Goal: Information Seeking & Learning: Learn about a topic

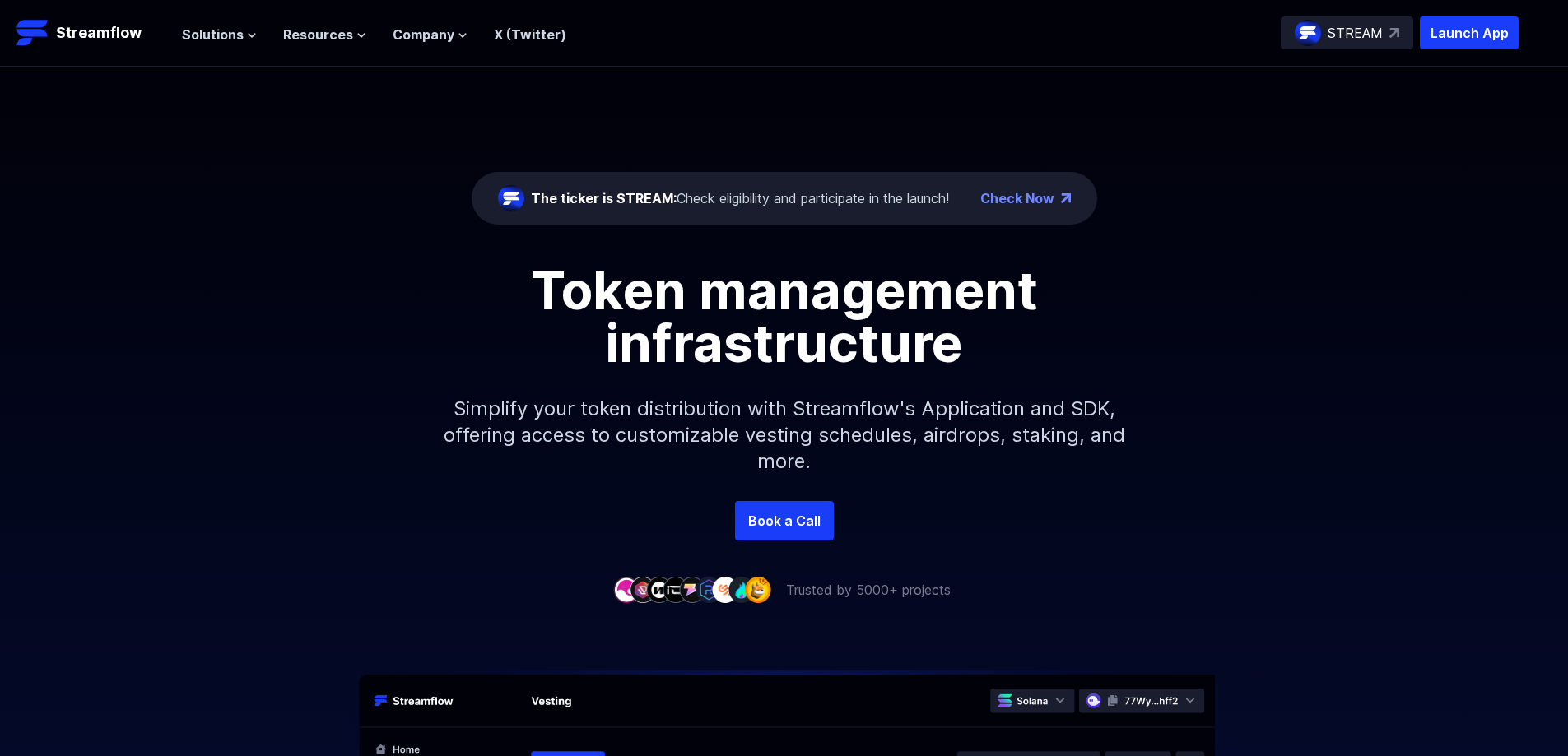
click at [538, 373] on p "Simplify your token distribution with Streamflow's Application and SDK, offerin…" at bounding box center [784, 436] width 708 height 132
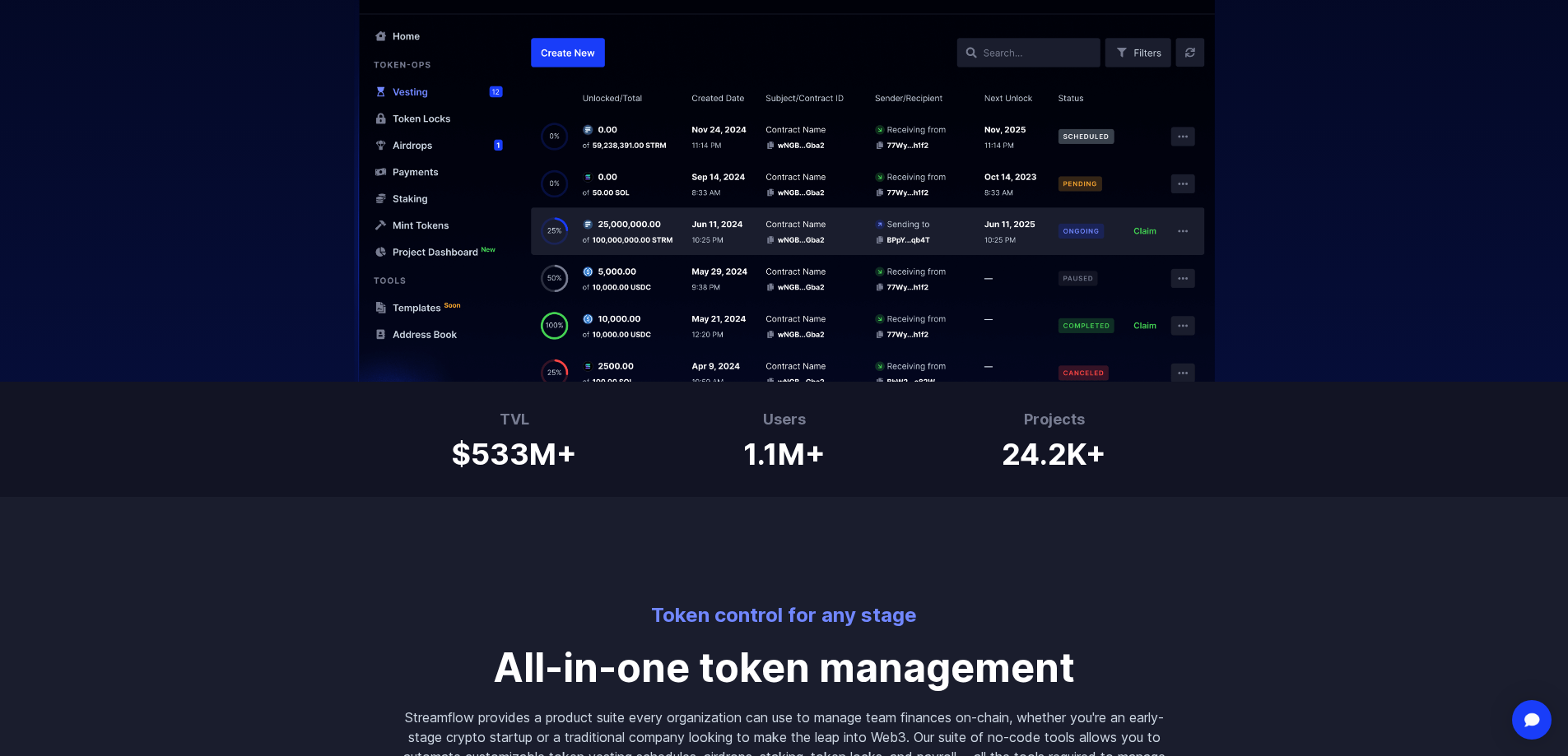
scroll to position [3154, 0]
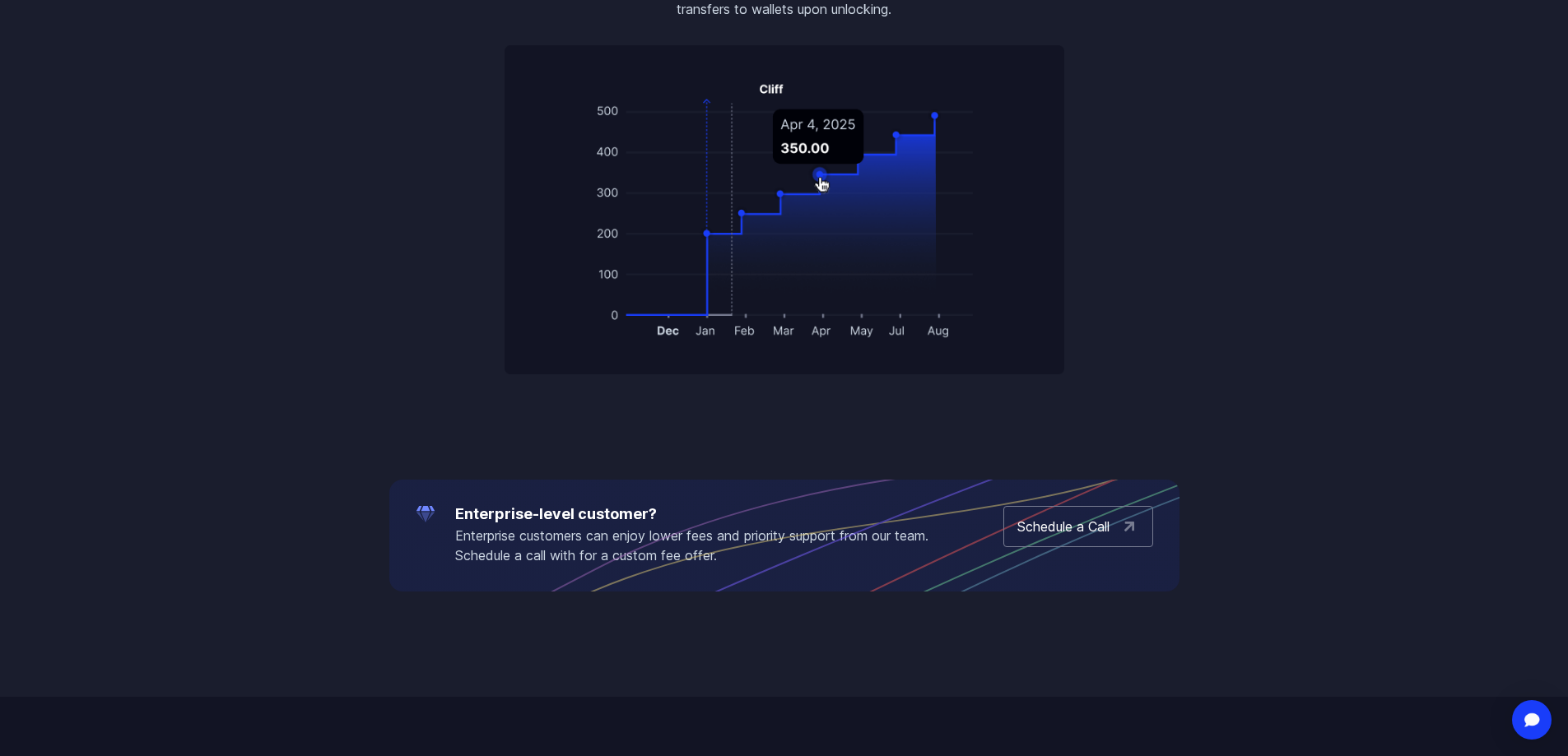
drag, startPoint x: 628, startPoint y: 162, endPoint x: 609, endPoint y: 474, distance: 312.6
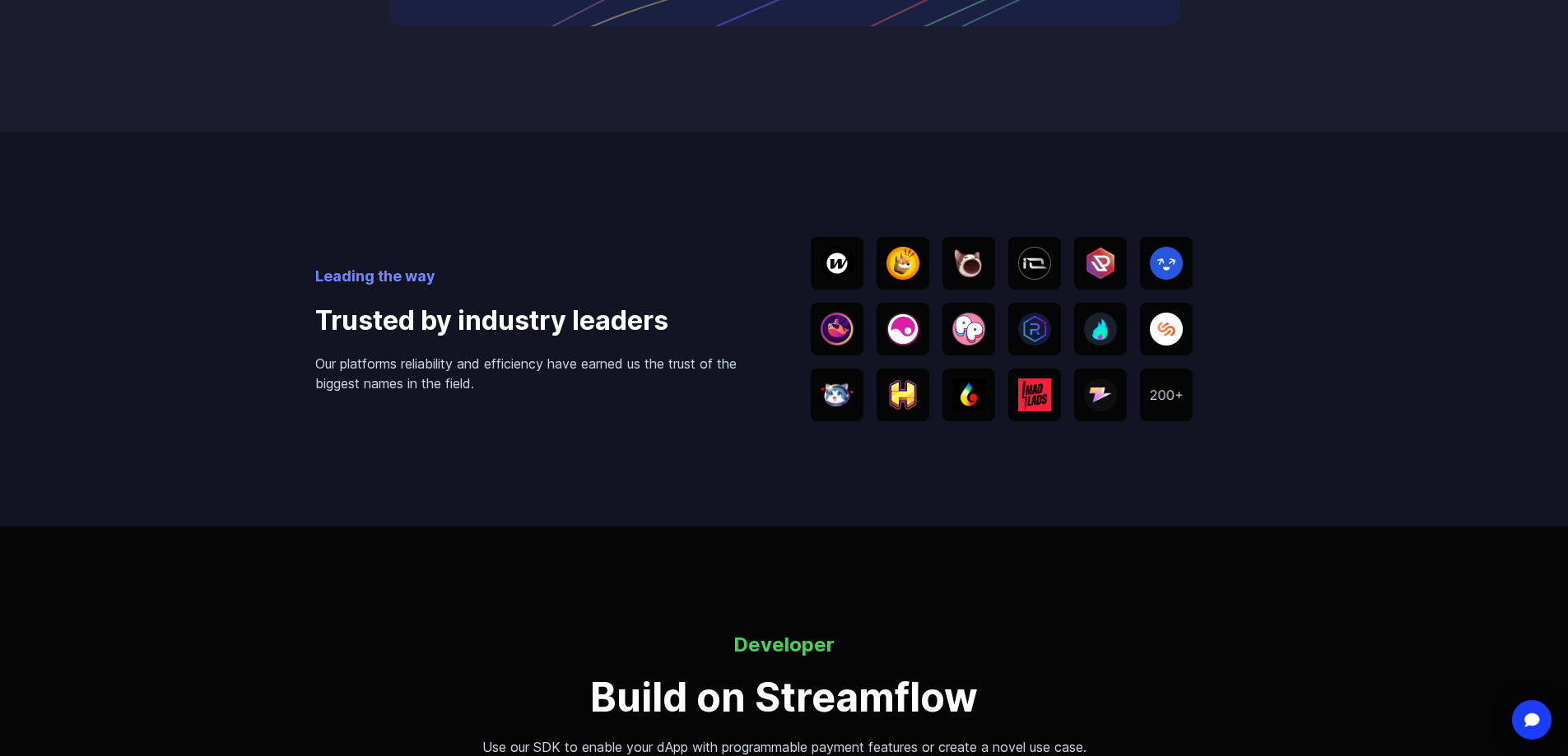
click at [922, 261] on div at bounding box center [903, 263] width 53 height 53
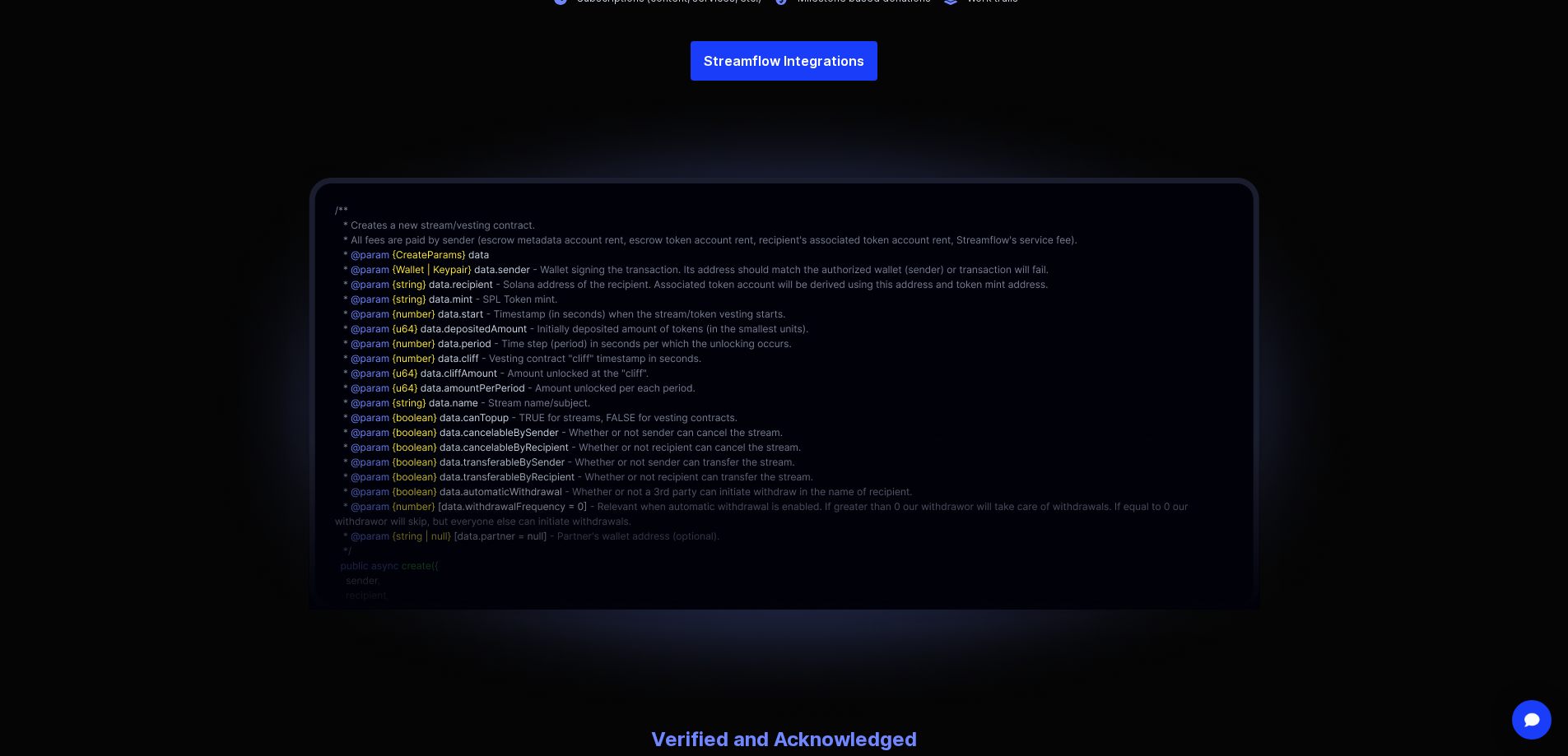
drag, startPoint x: 923, startPoint y: 299, endPoint x: 898, endPoint y: 481, distance: 183.7
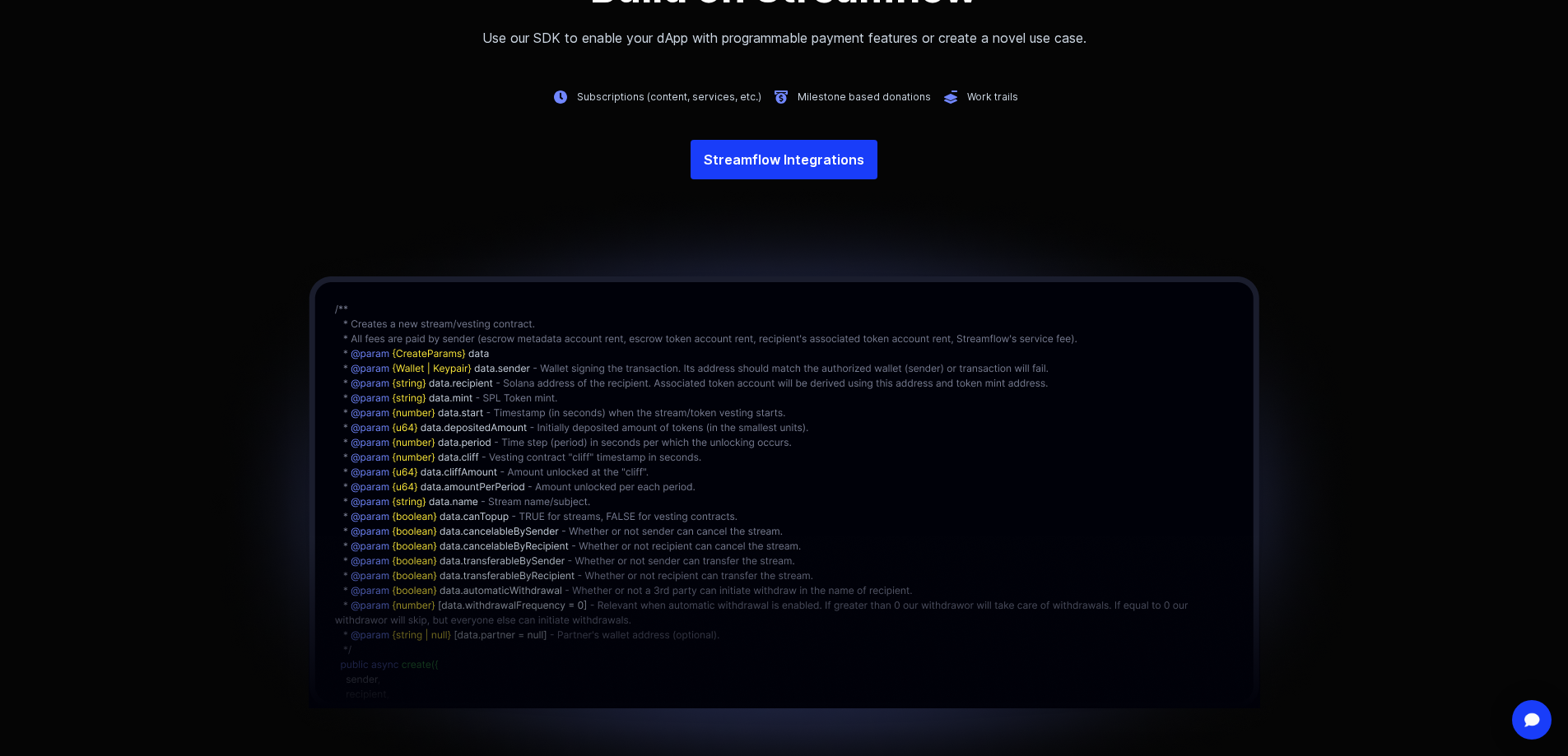
drag, startPoint x: 943, startPoint y: 555, endPoint x: 949, endPoint y: 405, distance: 150.1
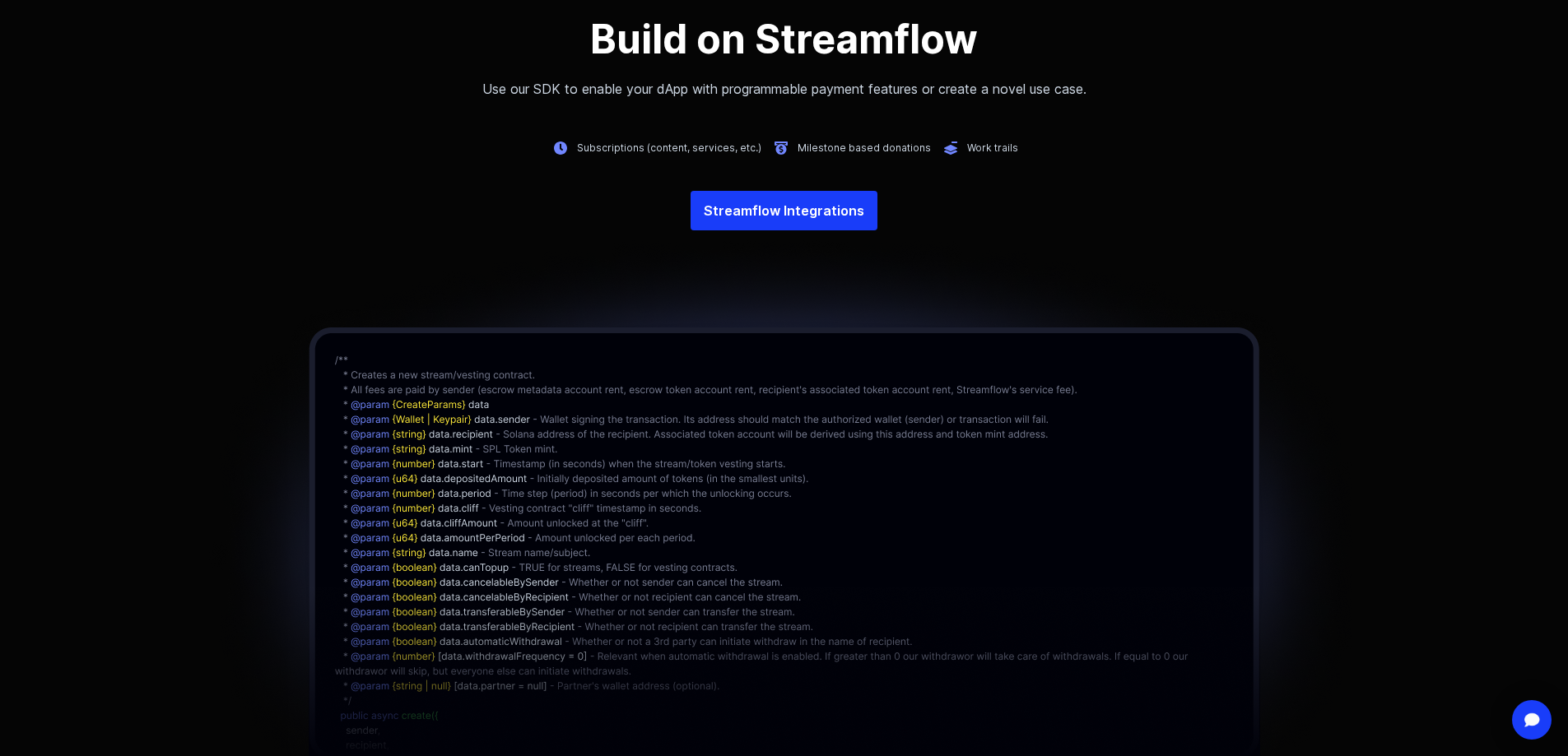
click at [612, 523] on img at bounding box center [784, 554] width 1169 height 646
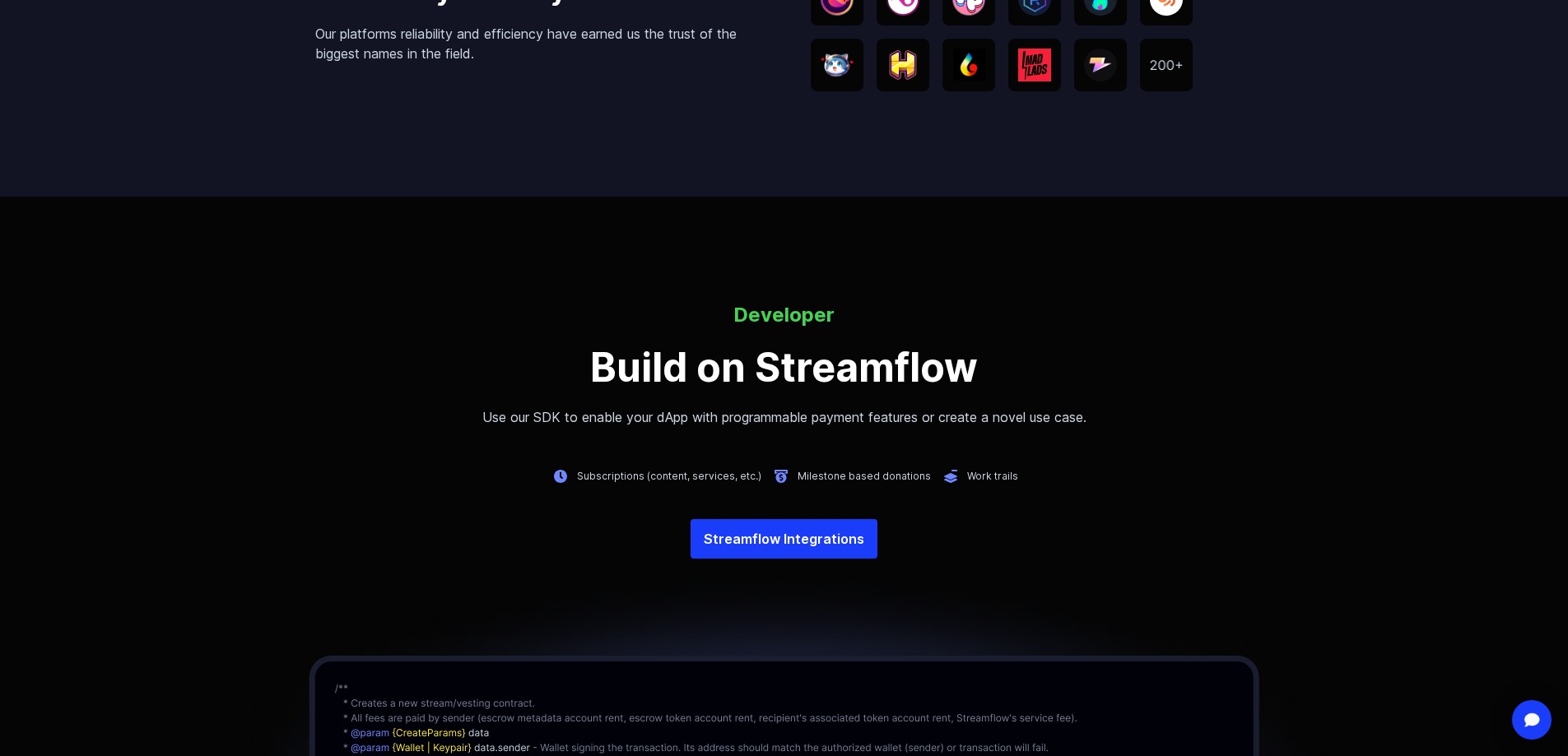
scroll to position [3483, 0]
click at [777, 546] on link "Streamflow Integrations" at bounding box center [784, 539] width 187 height 40
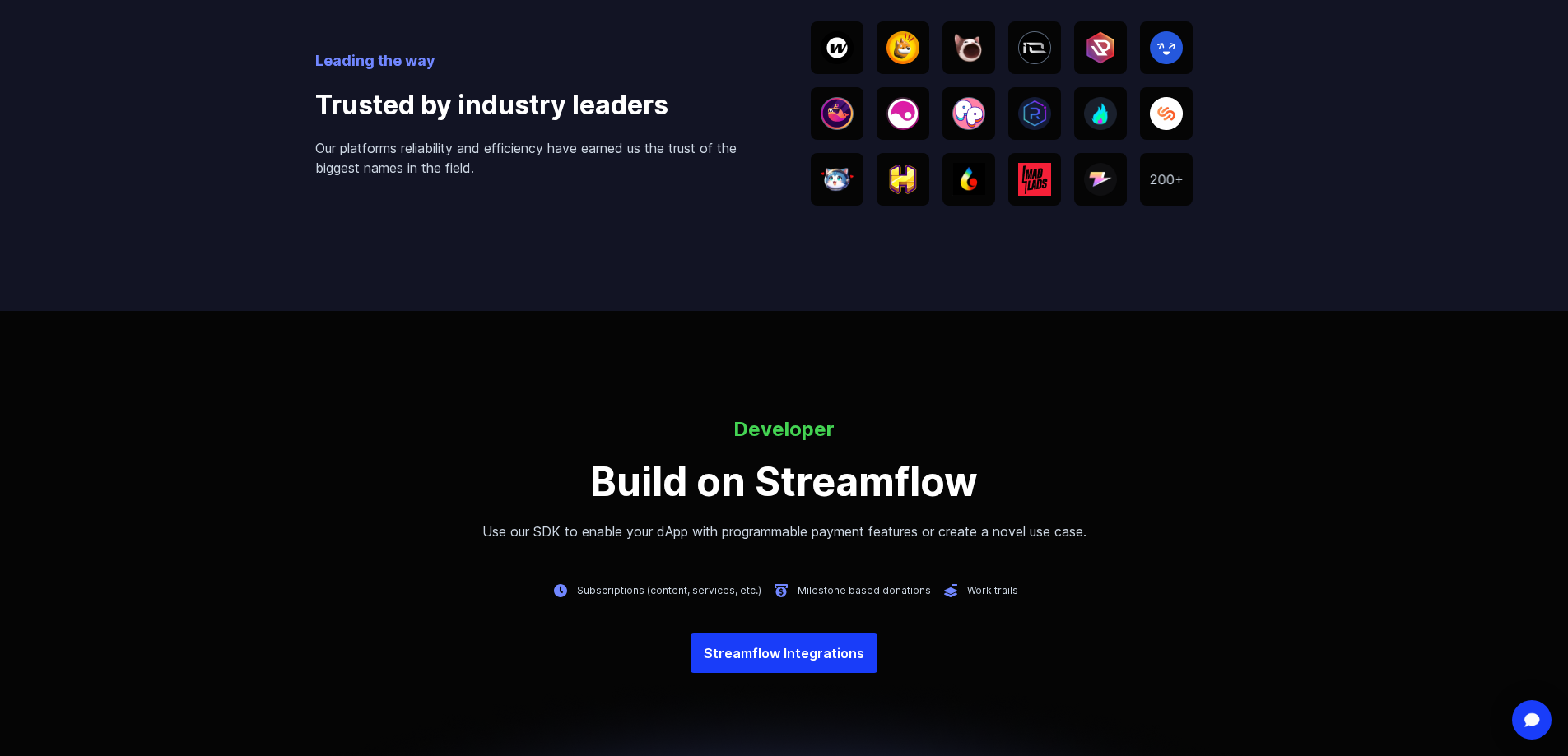
scroll to position [3154, 0]
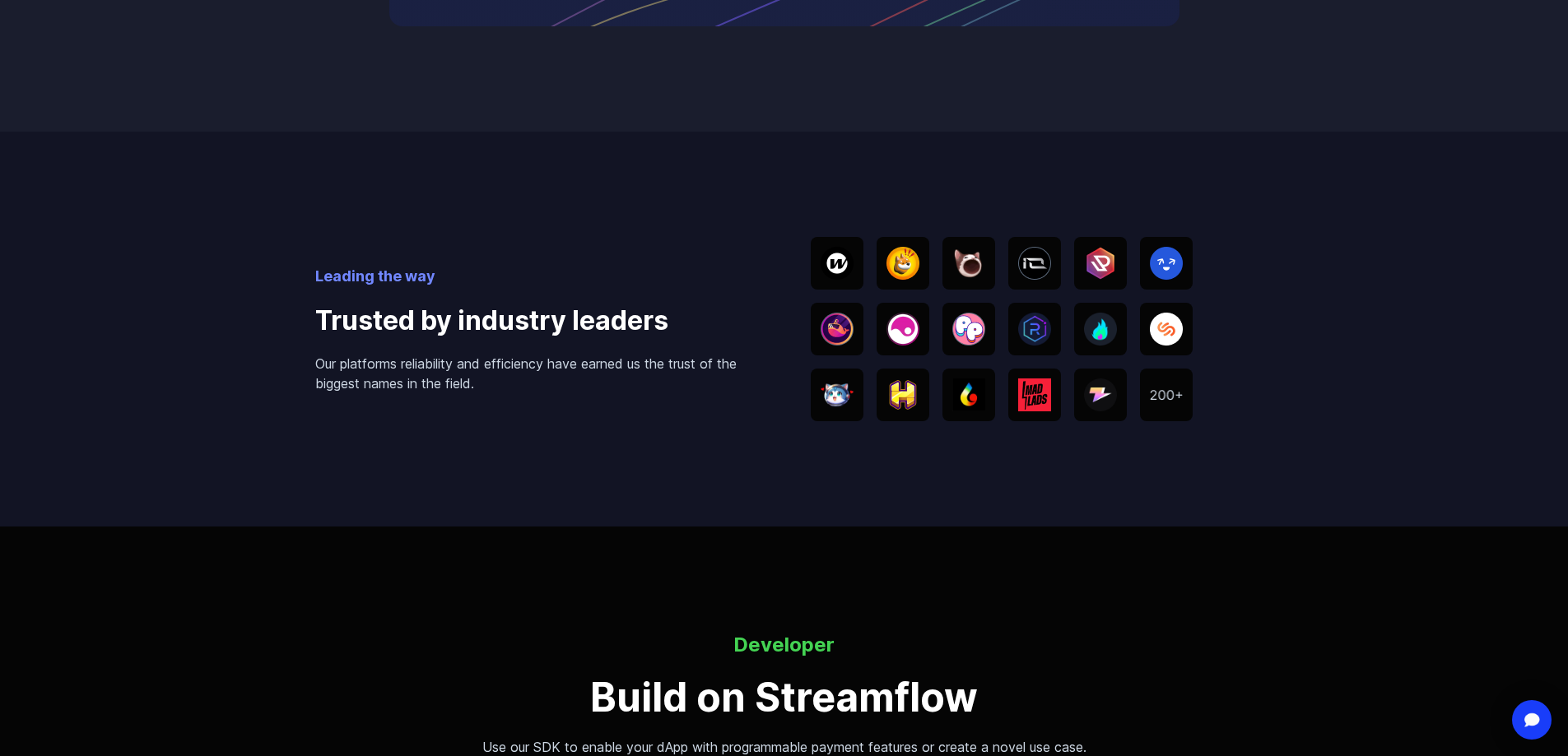
click at [912, 402] on img at bounding box center [902, 395] width 33 height 30
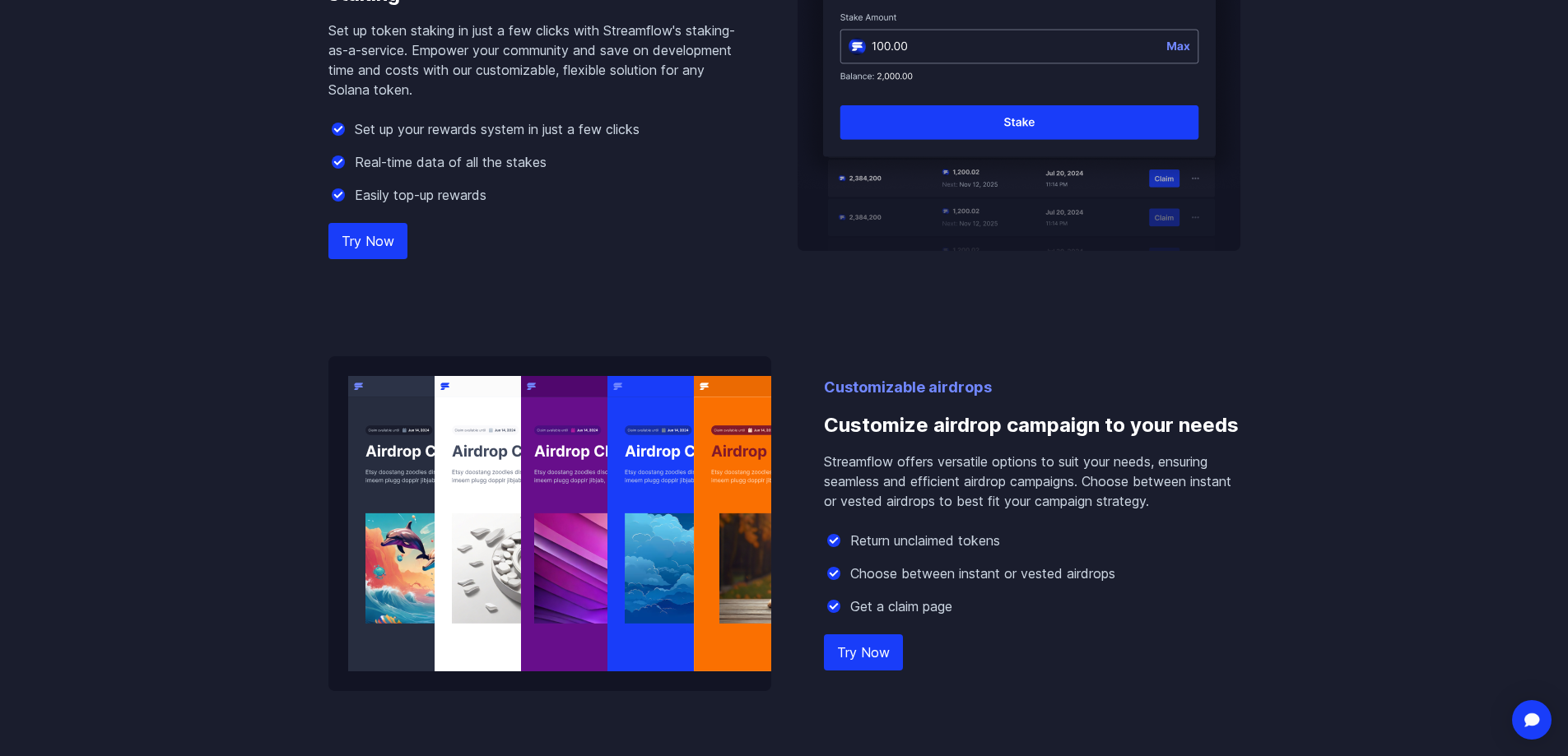
drag, startPoint x: 724, startPoint y: 506, endPoint x: 725, endPoint y: 238, distance: 268.0
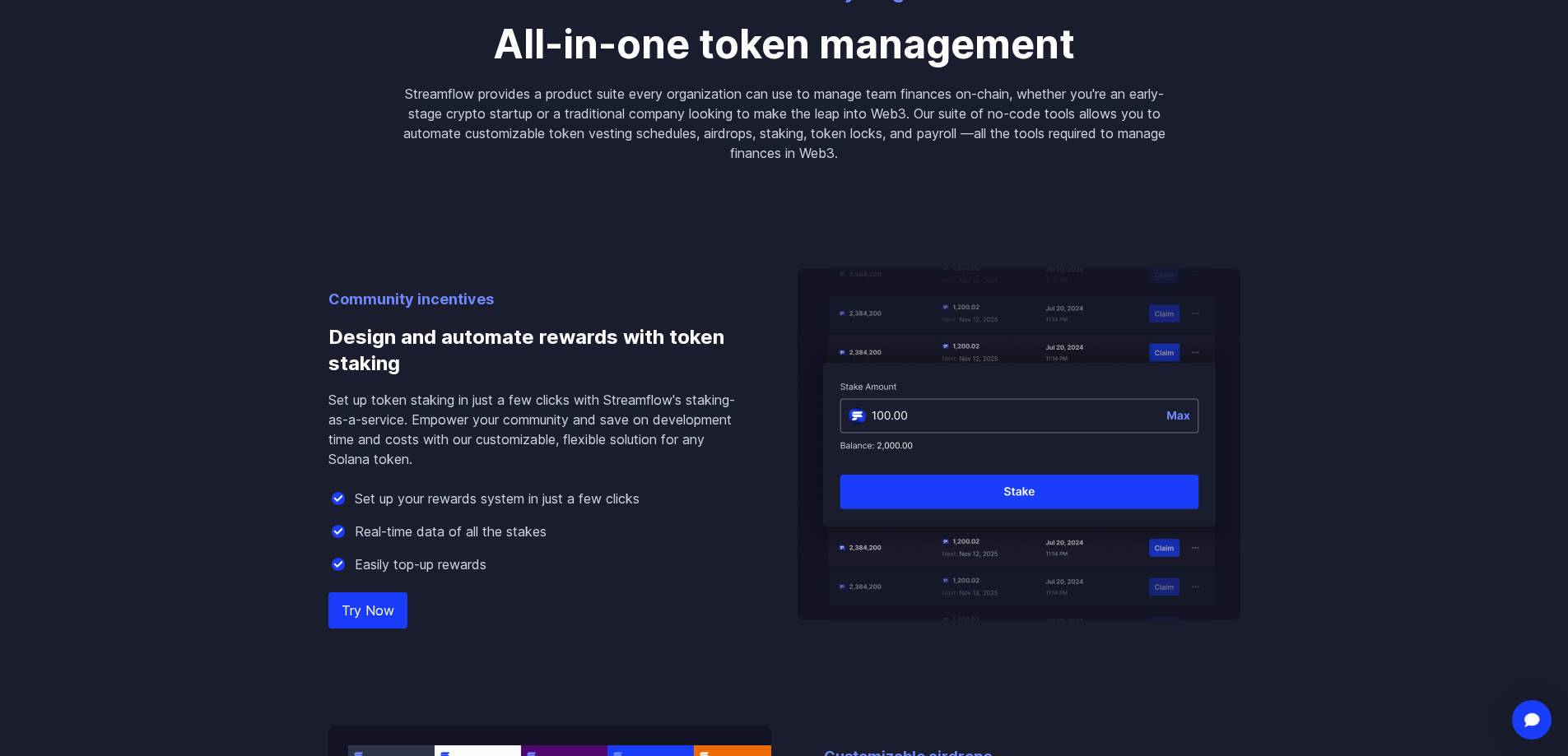
click at [810, 117] on p "Streamflow provides a product suite every organization can use to manage team f…" at bounding box center [784, 123] width 763 height 79
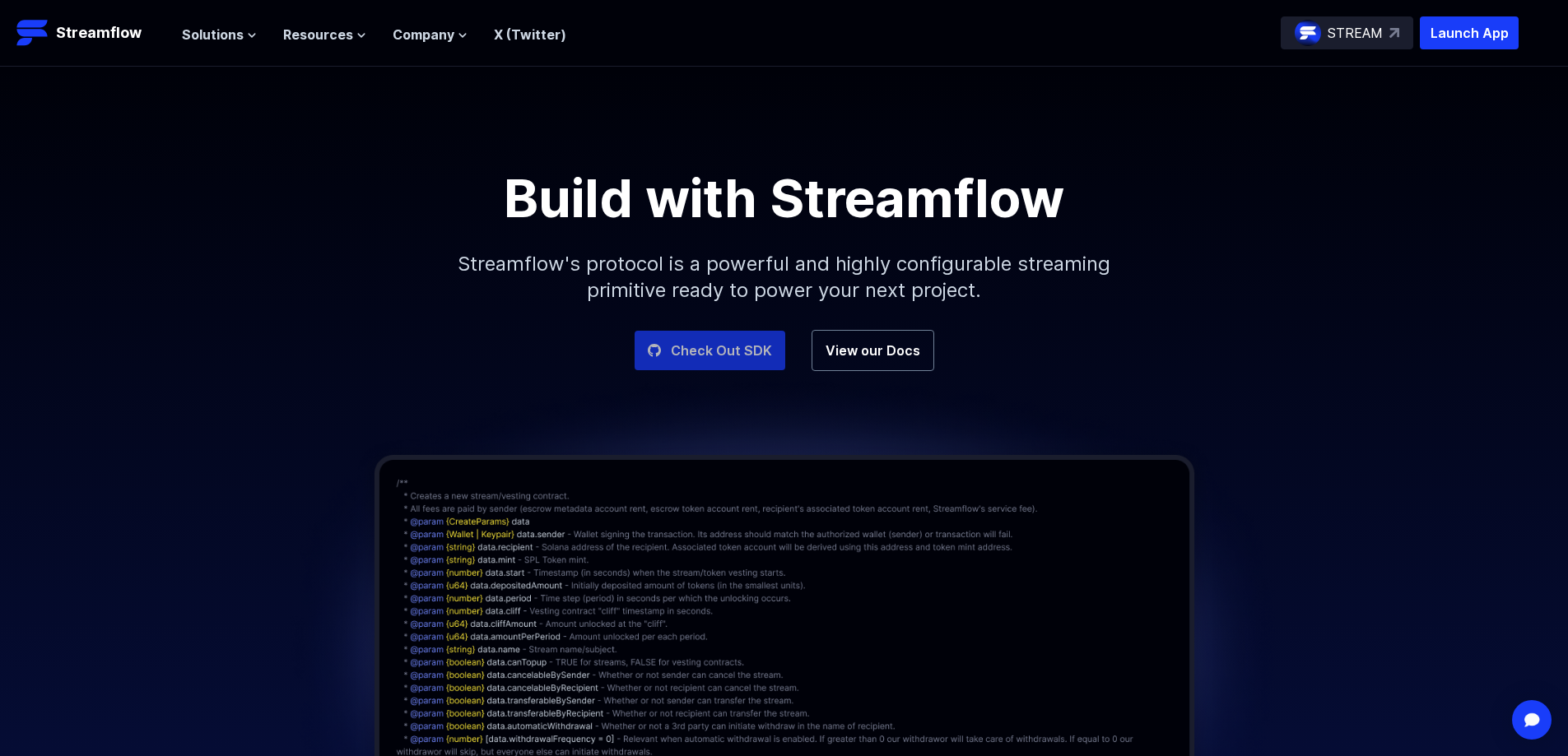
click at [710, 360] on link "Check Out SDK" at bounding box center [710, 350] width 151 height 40
